Goal: Information Seeking & Learning: Learn about a topic

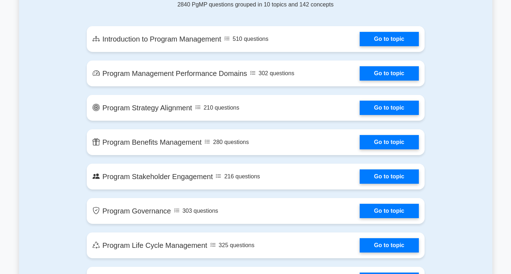
scroll to position [391, 0]
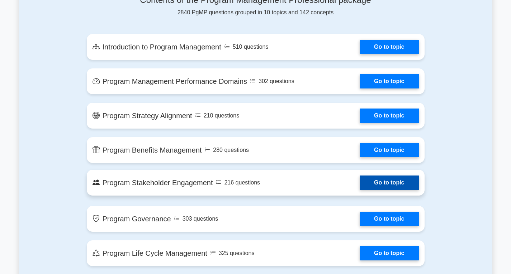
click at [390, 183] on link "Go to topic" at bounding box center [389, 183] width 59 height 14
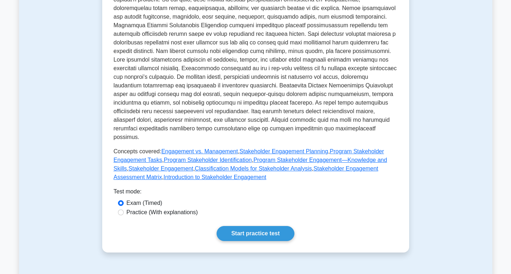
scroll to position [230, 0]
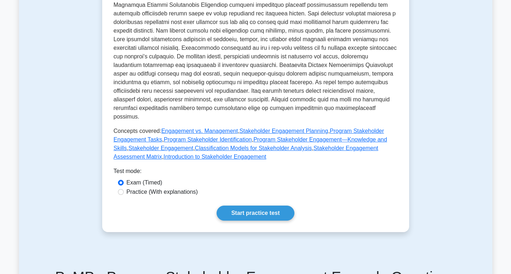
click at [143, 188] on label "Practice (With explanations)" at bounding box center [162, 192] width 71 height 9
click at [124, 189] on input "Practice (With explanations)" at bounding box center [121, 192] width 6 height 6
radio input "true"
click at [259, 206] on link "Start practice test" at bounding box center [256, 213] width 78 height 15
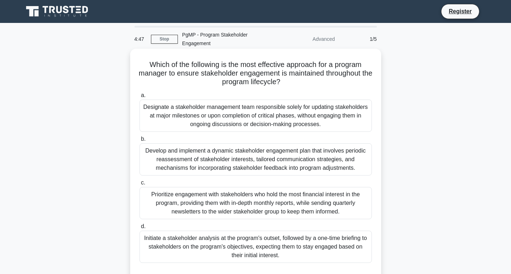
click at [256, 158] on div "Develop and implement a dynamic stakeholder engagement plan that involves perio…" at bounding box center [255, 159] width 232 height 32
click at [139, 142] on input "b. Develop and implement a dynamic stakeholder engagement plan that involves pe…" at bounding box center [139, 139] width 0 height 5
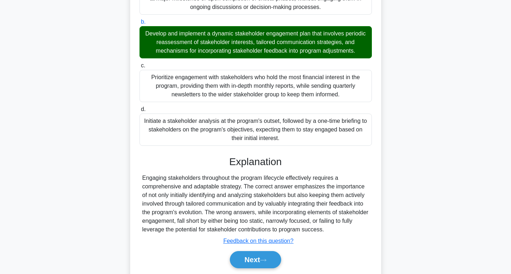
scroll to position [142, 0]
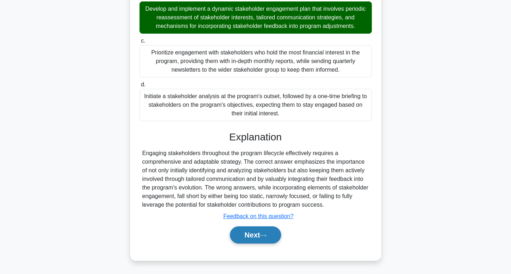
click at [258, 236] on button "Next" at bounding box center [255, 235] width 51 height 17
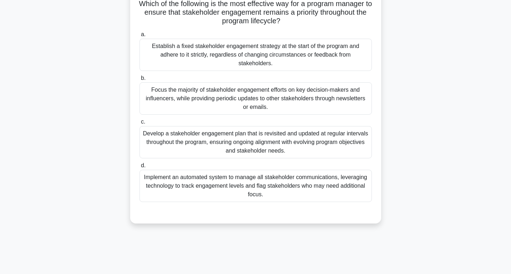
scroll to position [38, 0]
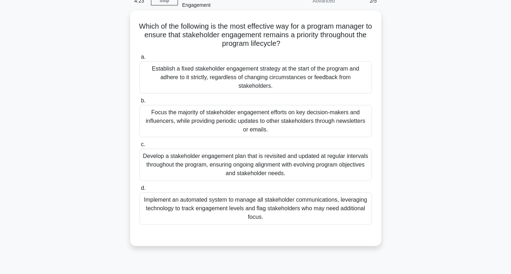
click at [297, 152] on div "Develop a stakeholder engagement plan that is revisited and updated at regular …" at bounding box center [255, 165] width 232 height 32
click at [139, 147] on input "c. Develop a stakeholder engagement plan that is revisited and updated at regul…" at bounding box center [139, 144] width 0 height 5
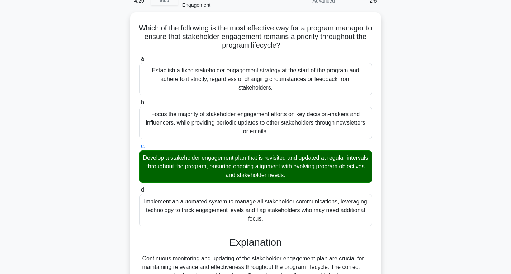
scroll to position [125, 0]
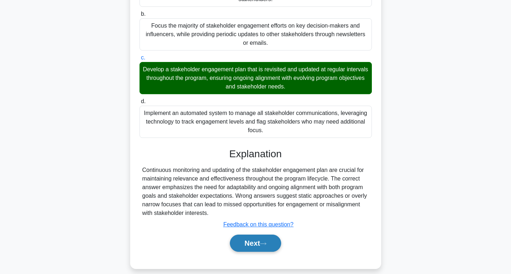
click at [271, 235] on button "Next" at bounding box center [255, 243] width 51 height 17
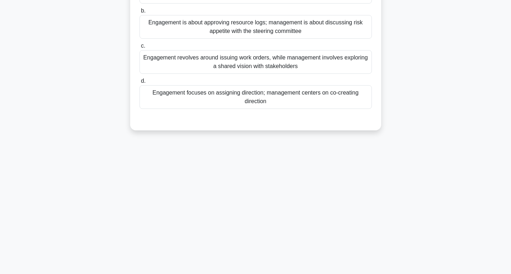
scroll to position [113, 0]
click at [511, 19] on main "4:17 Stop PgMP - Program Stakeholder Engagement Advanced 3/5 In developing a be…" at bounding box center [255, 92] width 511 height 364
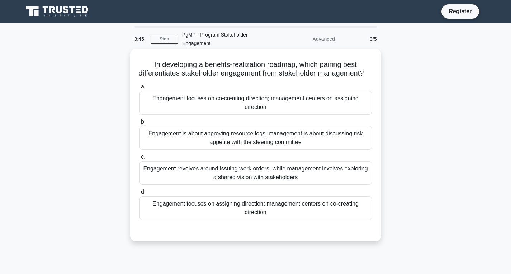
click at [287, 109] on div "Engagement focuses on co-creating direction; management centers on assigning di…" at bounding box center [255, 103] width 232 height 24
click at [139, 89] on input "a. Engagement focuses on co-creating direction; management centers on assigning…" at bounding box center [139, 87] width 0 height 5
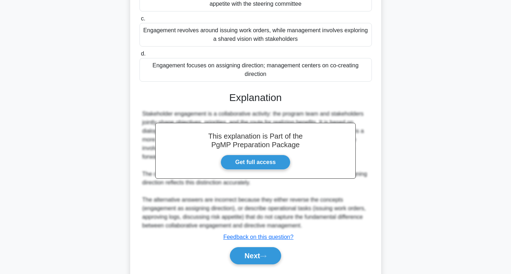
scroll to position [168, 0]
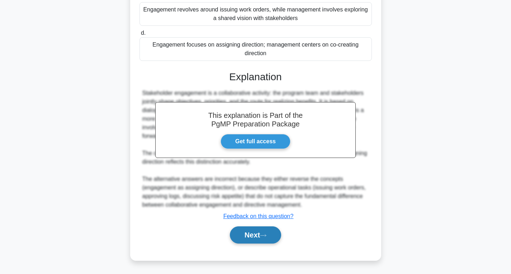
click at [262, 231] on button "Next" at bounding box center [255, 235] width 51 height 17
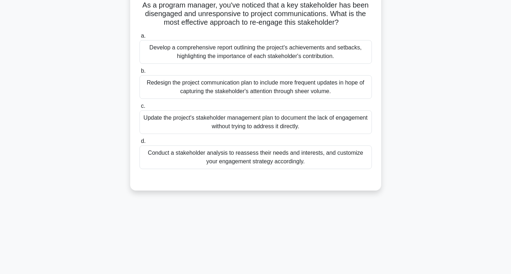
scroll to position [25, 0]
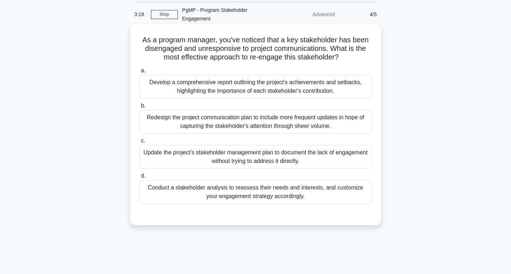
click at [307, 194] on div "Conduct a stakeholder analysis to reassess their needs and interests, and custo…" at bounding box center [255, 192] width 232 height 24
click at [139, 179] on input "d. Conduct a stakeholder analysis to reassess their needs and interests, and cu…" at bounding box center [139, 176] width 0 height 5
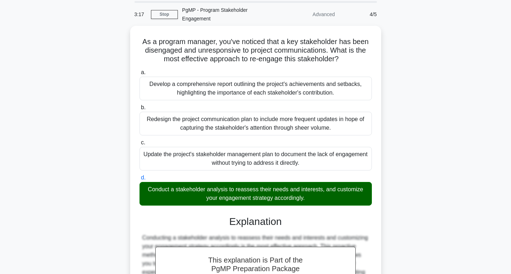
scroll to position [134, 0]
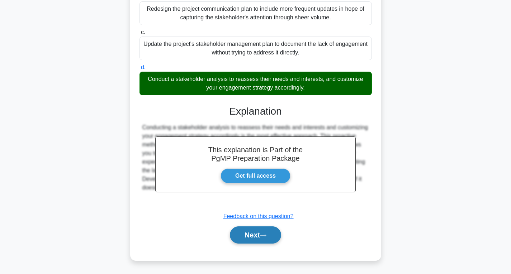
click at [273, 233] on button "Next" at bounding box center [255, 235] width 51 height 17
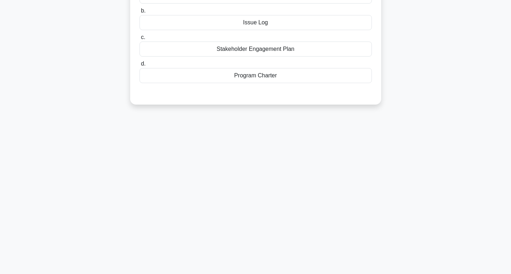
scroll to position [0, 0]
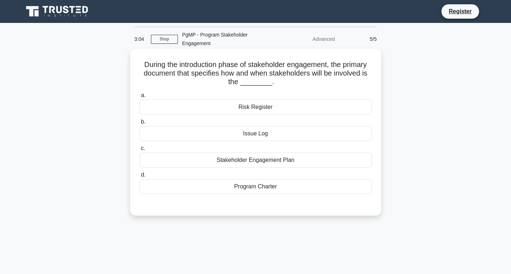
click at [312, 158] on div "Stakeholder Engagement Plan" at bounding box center [255, 160] width 232 height 15
click at [139, 151] on input "c. Stakeholder Engagement Plan" at bounding box center [139, 148] width 0 height 5
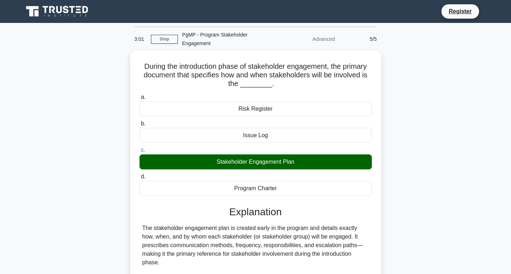
scroll to position [113, 0]
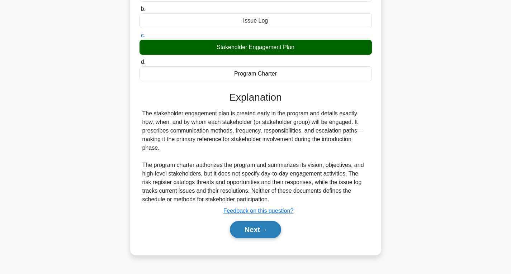
click at [265, 226] on button "Next" at bounding box center [255, 229] width 51 height 17
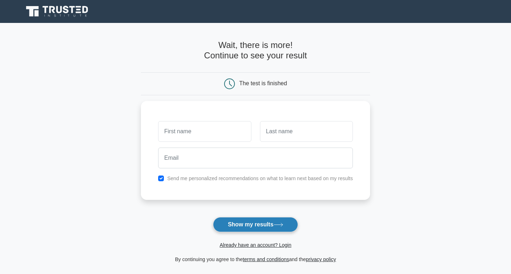
click at [251, 223] on button "Show my results" at bounding box center [255, 224] width 85 height 15
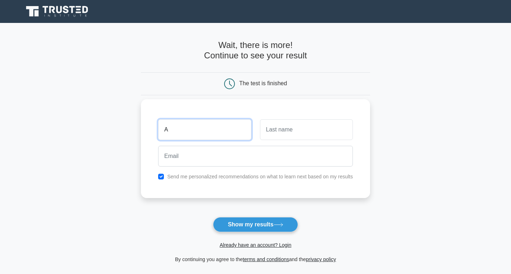
type input "A"
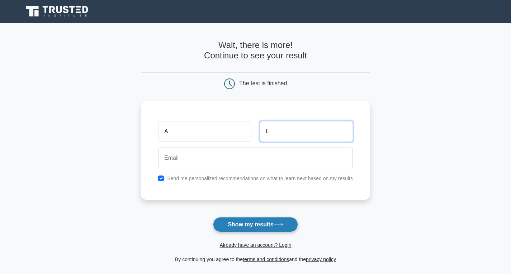
type input "L"
click at [241, 225] on button "Show my results" at bounding box center [255, 224] width 85 height 15
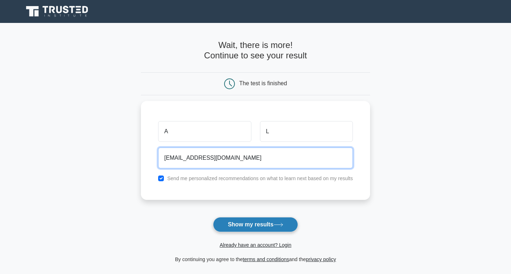
type input "anand.15phd@cmr.edu"
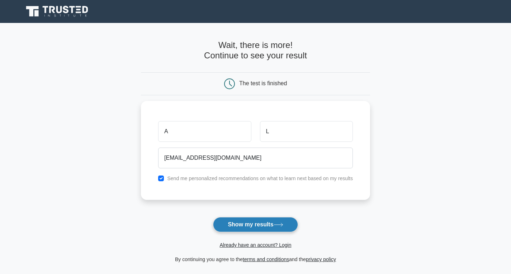
click at [251, 227] on button "Show my results" at bounding box center [255, 224] width 85 height 15
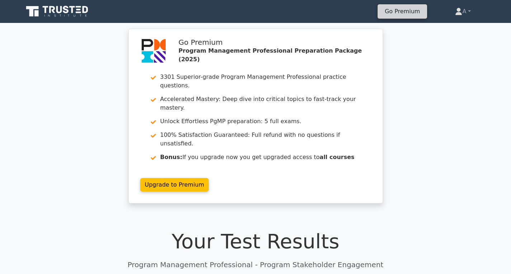
click at [402, 13] on link "Go Premium" at bounding box center [402, 11] width 44 height 10
